Goal: Transaction & Acquisition: Purchase product/service

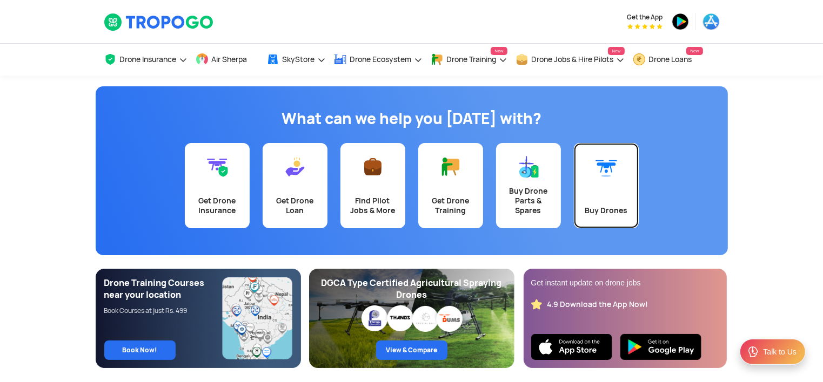
click at [598, 185] on link "Buy Drones" at bounding box center [606, 185] width 65 height 85
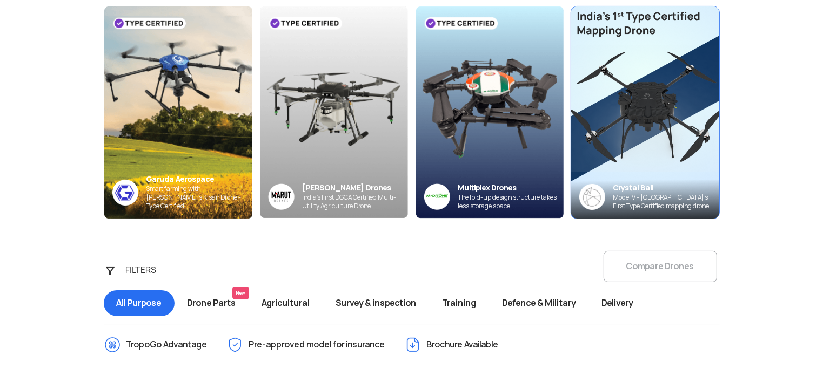
scroll to position [161, 0]
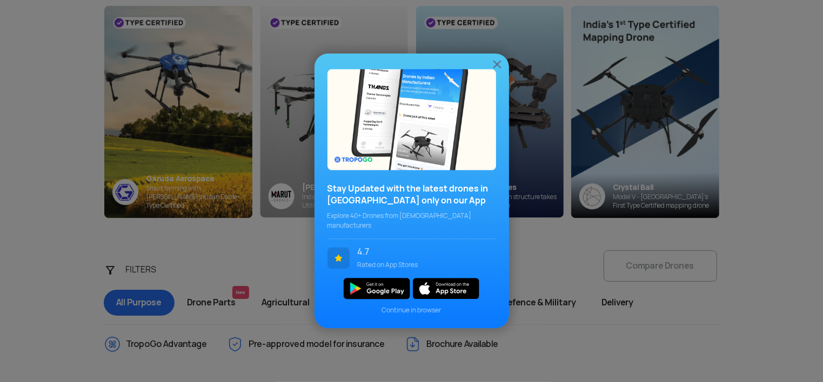
click at [494, 64] on img at bounding box center [496, 64] width 13 height 13
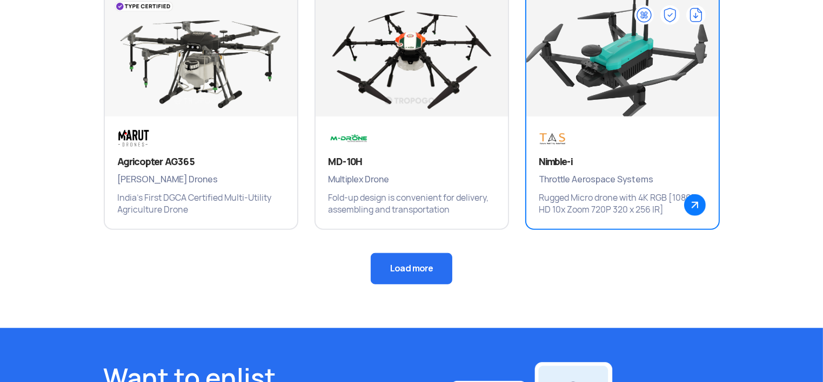
scroll to position [808, 0]
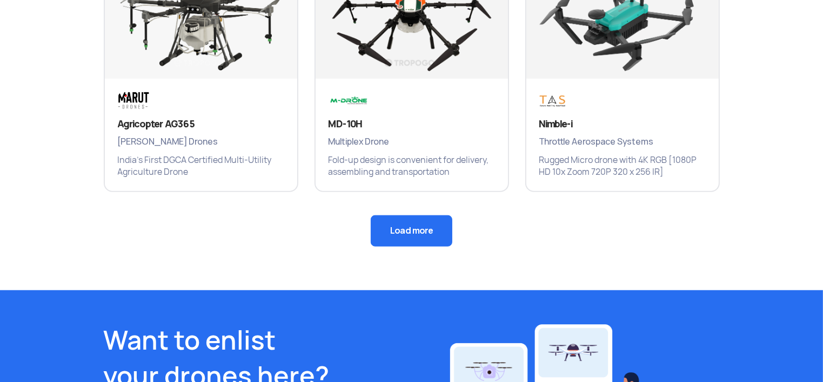
click at [420, 234] on button "Load more" at bounding box center [412, 231] width 82 height 31
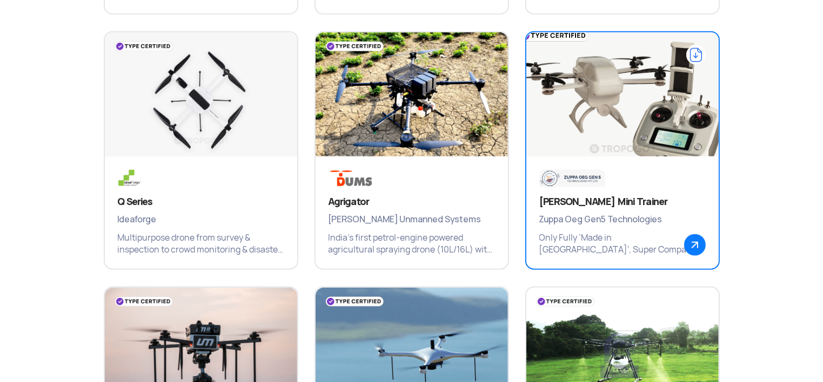
scroll to position [1024, 0]
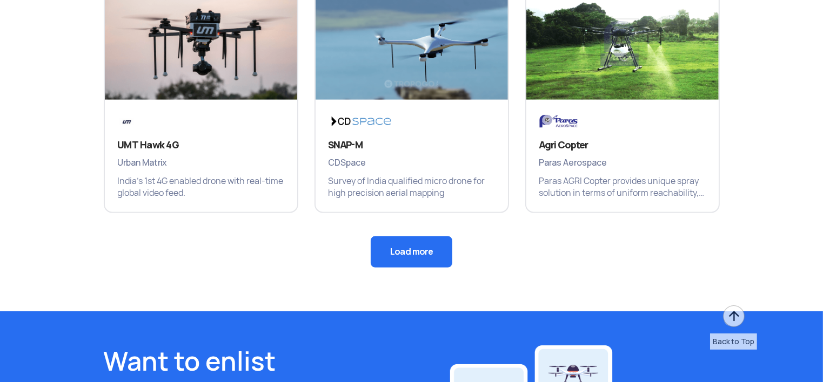
drag, startPoint x: 422, startPoint y: 274, endPoint x: 417, endPoint y: 266, distance: 10.2
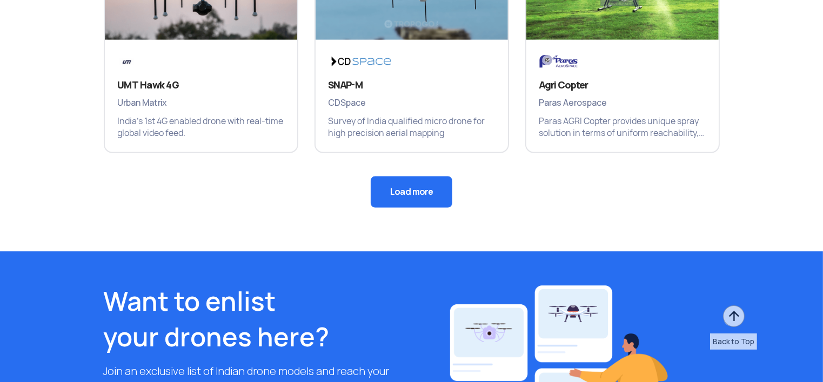
click at [409, 202] on button "Load more" at bounding box center [412, 192] width 82 height 31
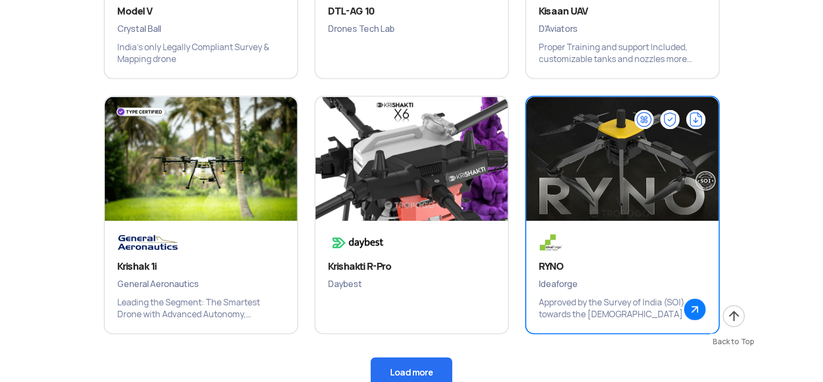
scroll to position [1726, 0]
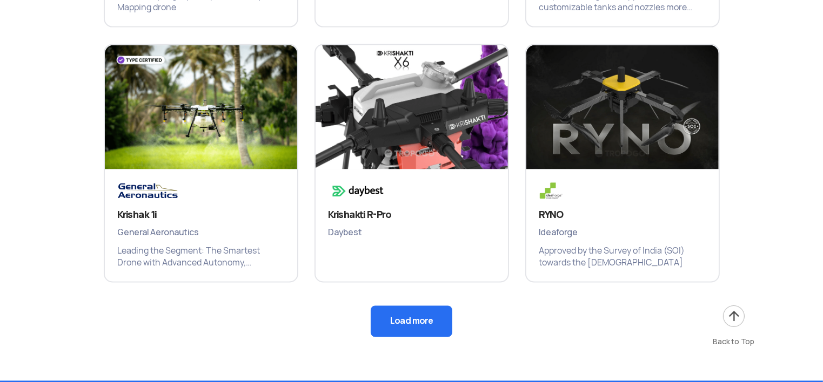
click at [398, 321] on button "Load more" at bounding box center [412, 321] width 82 height 31
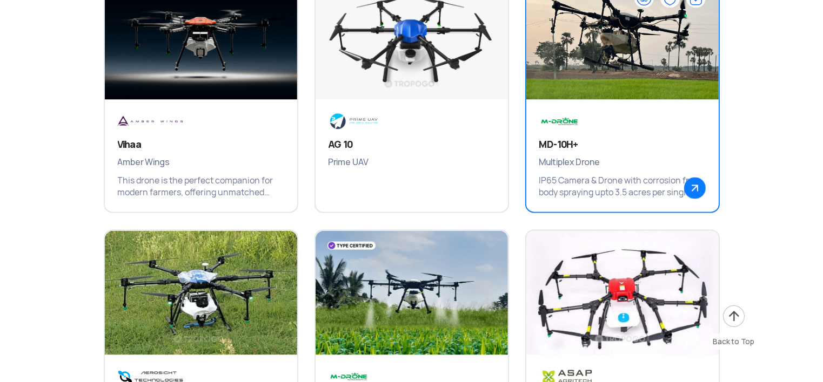
scroll to position [2103, 0]
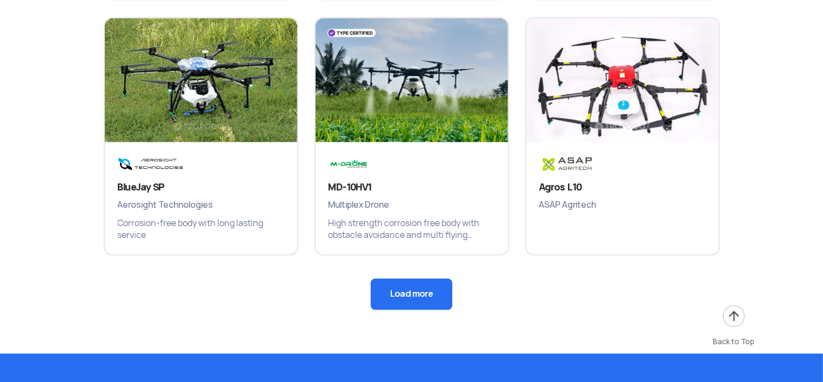
click at [426, 297] on button "Load more" at bounding box center [412, 294] width 82 height 31
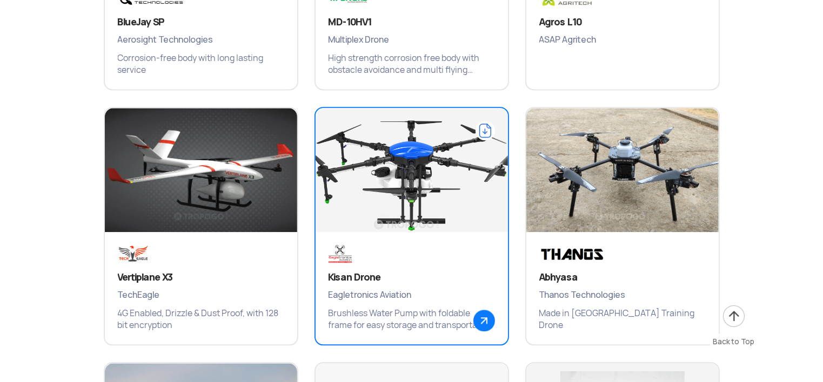
scroll to position [2481, 0]
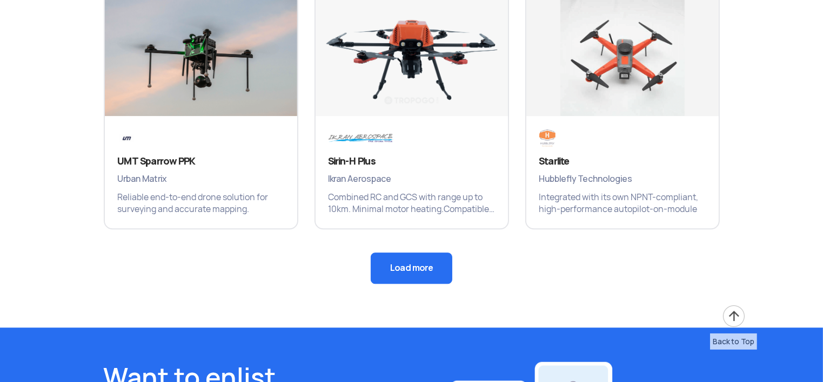
click at [402, 273] on button "Load more" at bounding box center [412, 268] width 82 height 31
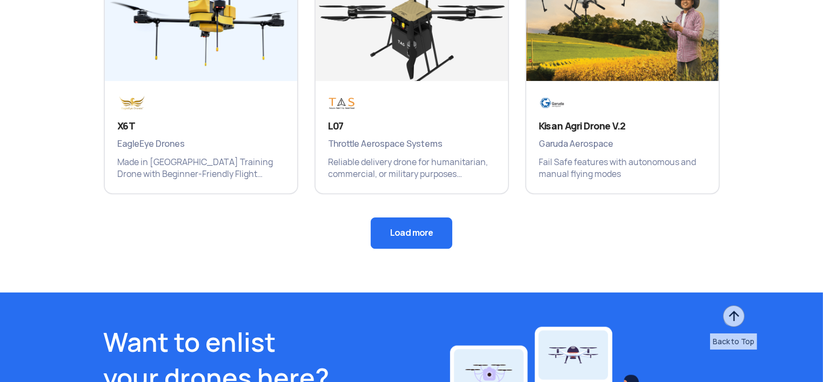
scroll to position [3398, 0]
click at [399, 220] on button "Load more" at bounding box center [412, 233] width 82 height 31
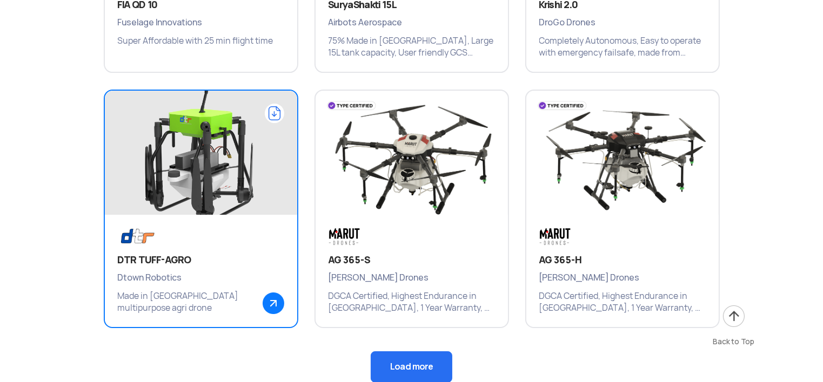
scroll to position [3776, 0]
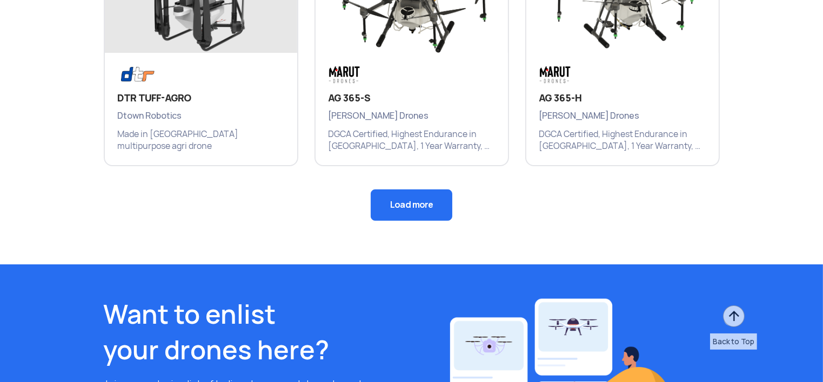
scroll to position [3938, 0]
click at [395, 199] on button "Load more" at bounding box center [412, 204] width 82 height 31
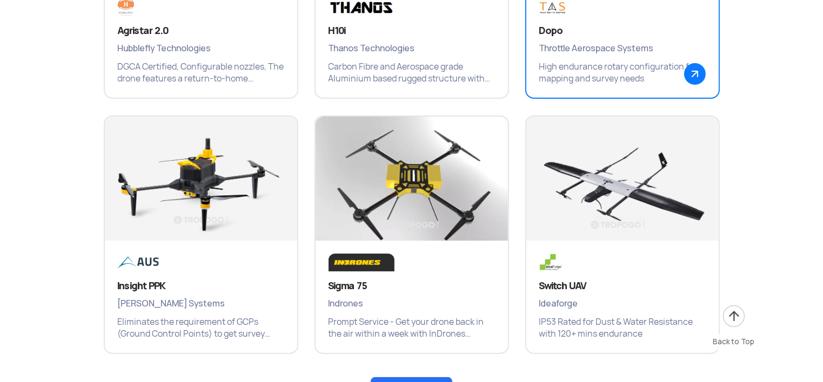
scroll to position [4261, 0]
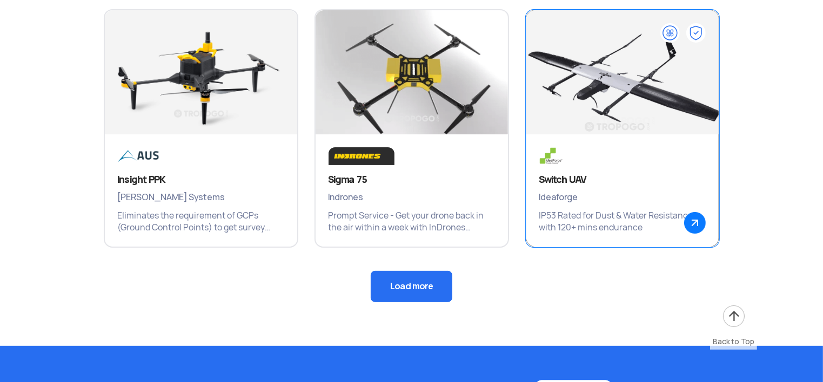
click at [580, 140] on div "Switch UAV Ideaforge IP53 Rated for Dust & Water Resistance with 120+ mins endu…" at bounding box center [622, 190] width 192 height 112
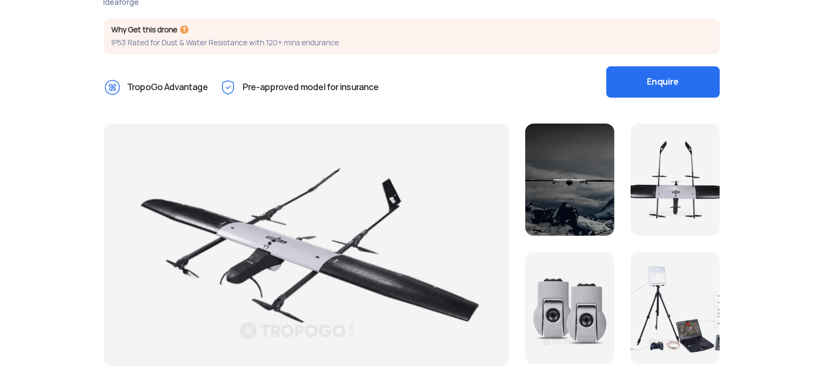
click at [561, 186] on div at bounding box center [569, 180] width 89 height 112
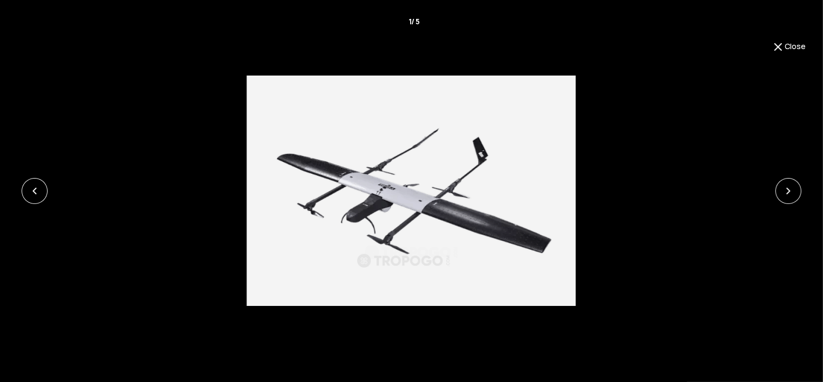
scroll to position [216, 0]
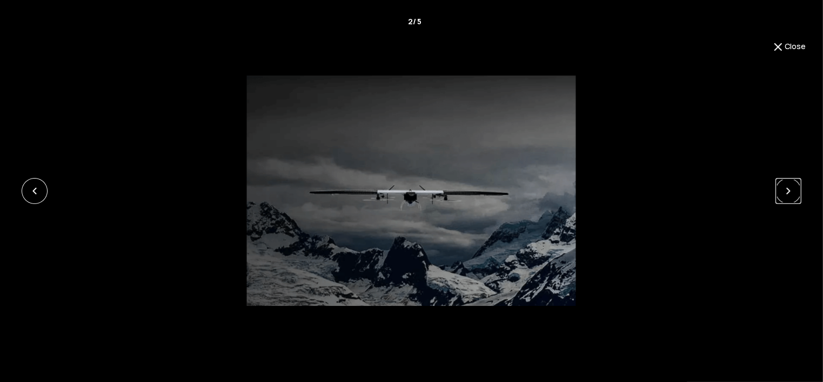
click at [789, 188] on link at bounding box center [788, 191] width 26 height 26
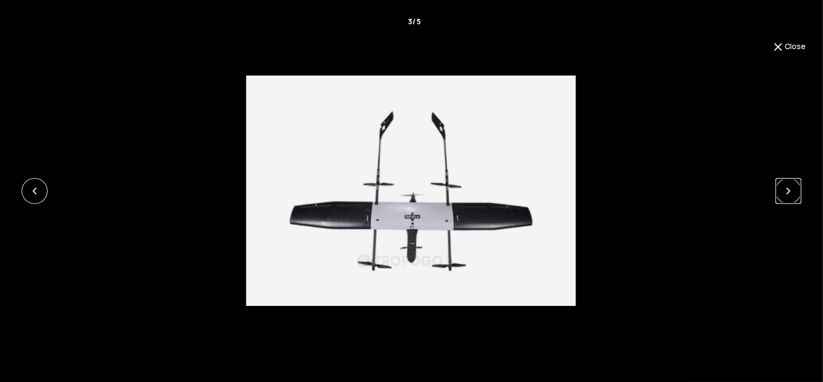
click at [789, 188] on link at bounding box center [788, 191] width 26 height 26
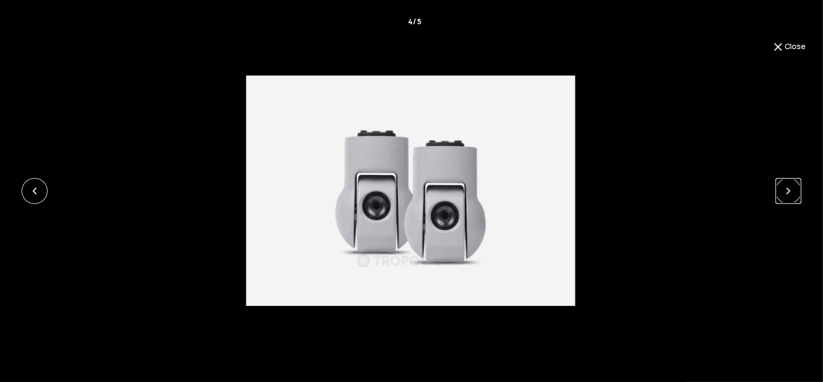
click at [789, 188] on link at bounding box center [788, 191] width 26 height 26
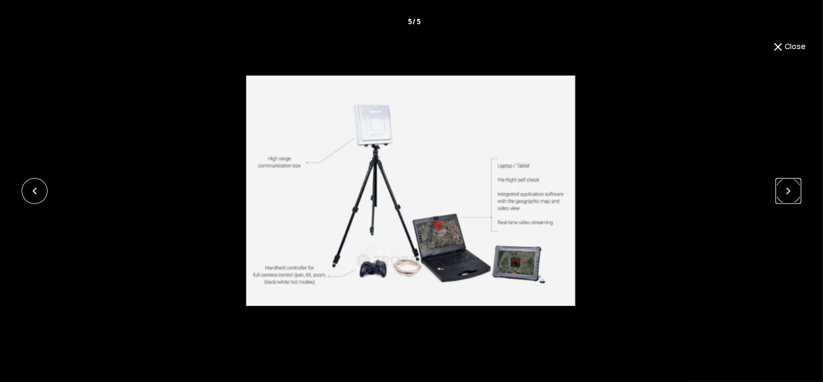
click at [789, 188] on link at bounding box center [788, 191] width 26 height 26
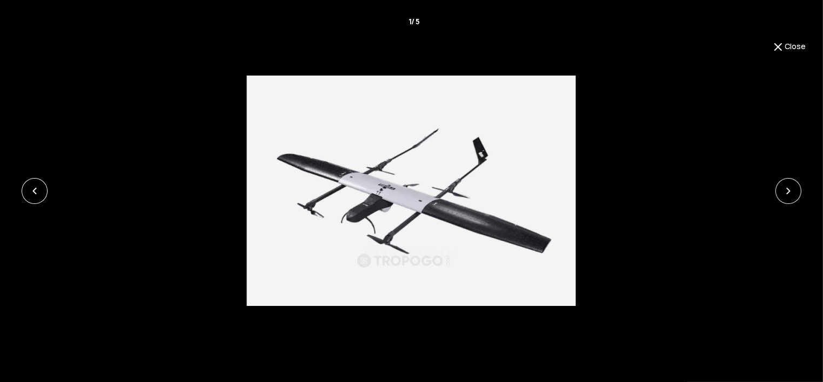
click at [783, 48] on button "Close" at bounding box center [788, 47] width 34 height 13
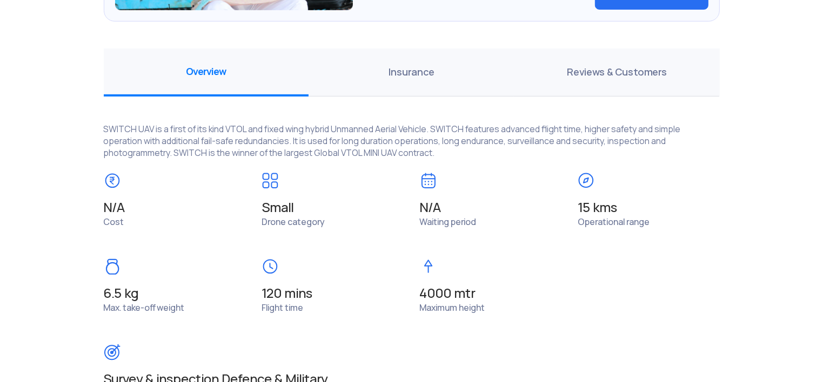
scroll to position [755, 0]
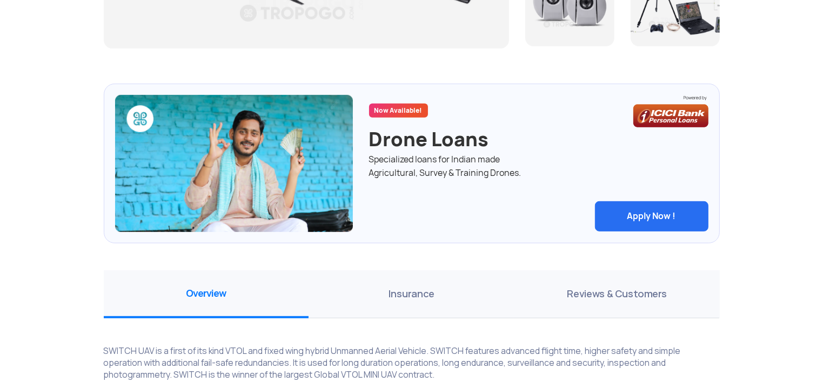
click at [404, 309] on span "Insurance" at bounding box center [410, 295] width 205 height 48
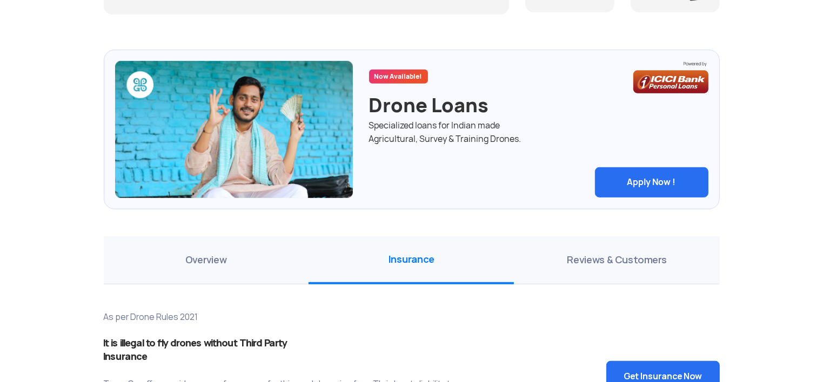
click at [591, 278] on span "Reviews & Customers" at bounding box center [616, 261] width 205 height 48
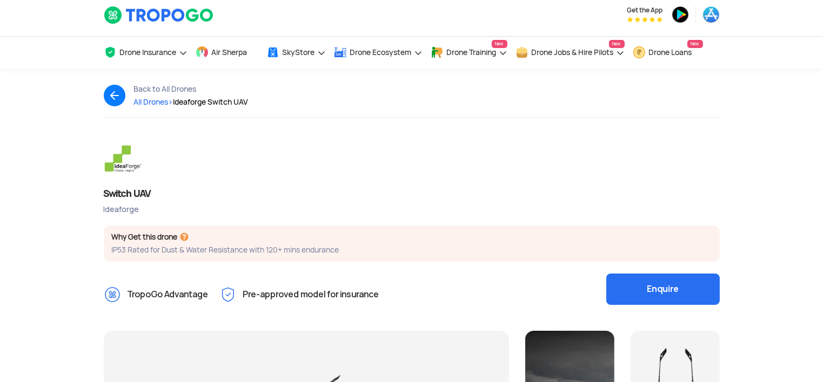
scroll to position [0, 0]
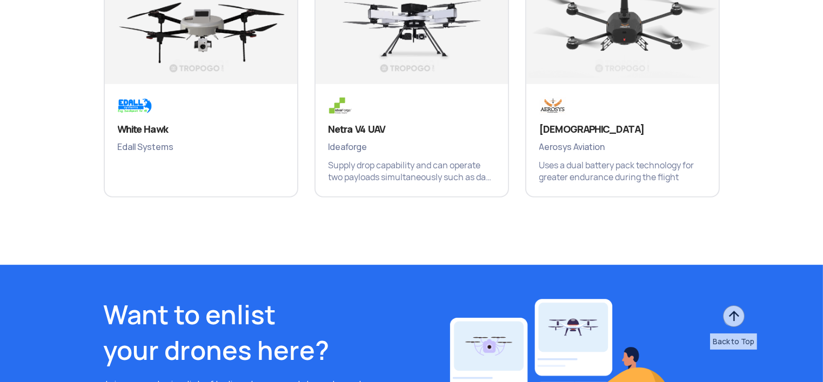
scroll to position [4928, 0]
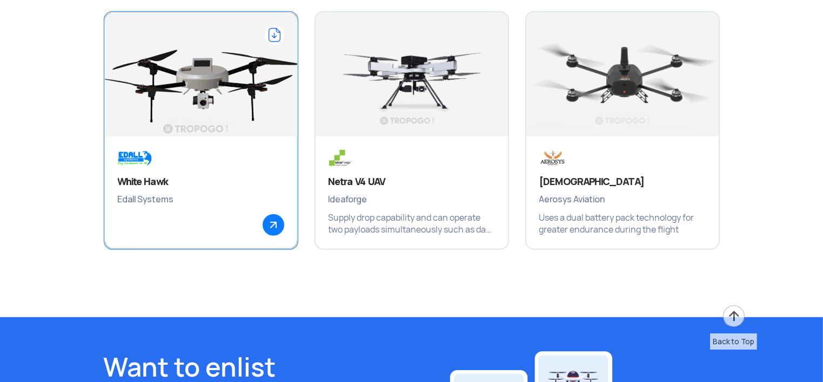
click at [190, 136] on img at bounding box center [200, 80] width 231 height 162
